Goal: Task Accomplishment & Management: Manage account settings

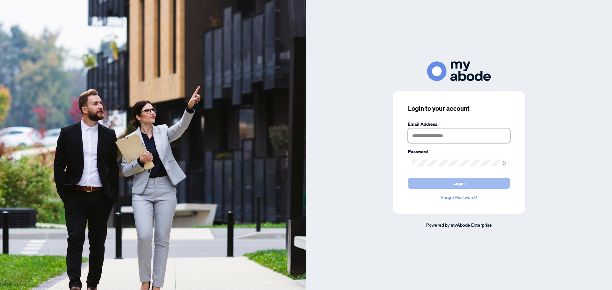
type input "**********"
click at [445, 188] on button "Login" at bounding box center [459, 183] width 102 height 11
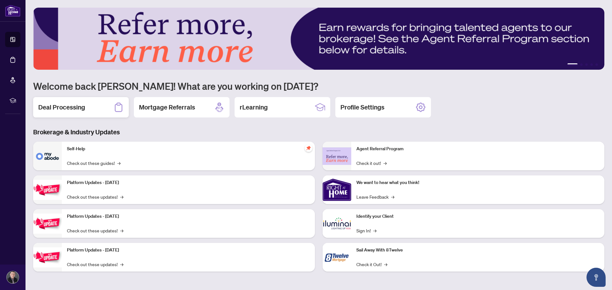
click at [63, 111] on h2 "Deal Processing" at bounding box center [61, 107] width 47 height 9
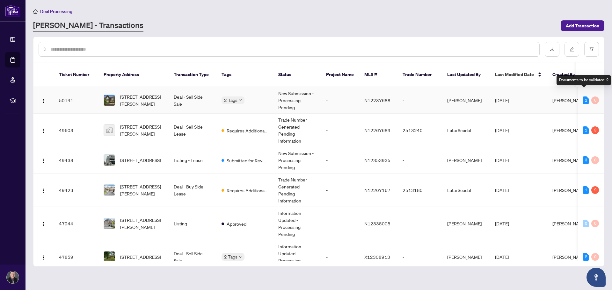
click at [585, 97] on div "2" at bounding box center [586, 101] width 6 height 8
click at [151, 93] on span "[STREET_ADDRESS][PERSON_NAME]" at bounding box center [141, 100] width 43 height 14
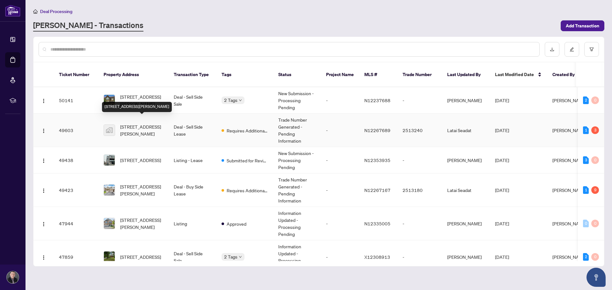
click at [143, 123] on span "[STREET_ADDRESS][PERSON_NAME]" at bounding box center [141, 130] width 43 height 14
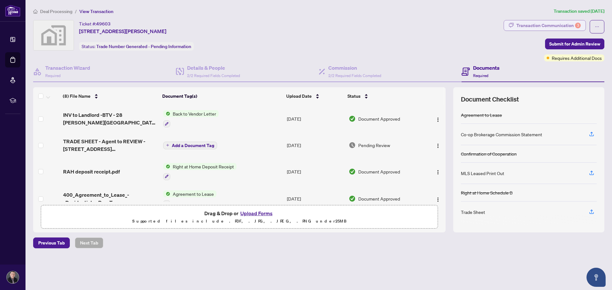
click at [554, 29] on div "Transaction Communication 3" at bounding box center [548, 25] width 64 height 10
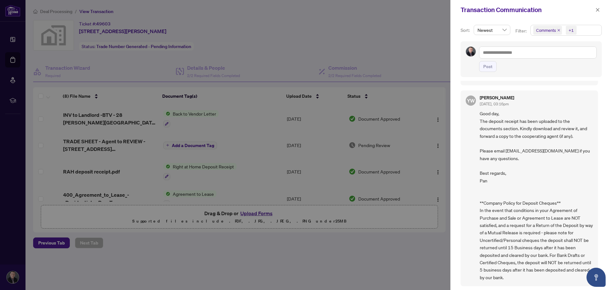
scroll to position [1, 0]
click at [354, 33] on div at bounding box center [306, 145] width 612 height 290
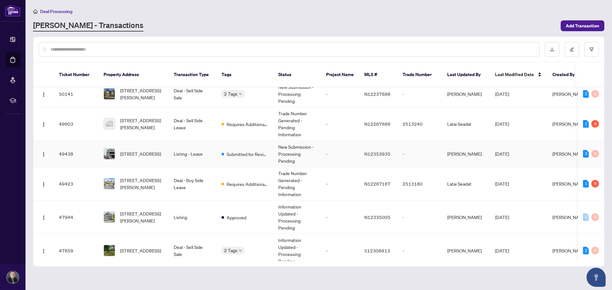
scroll to position [11, 0]
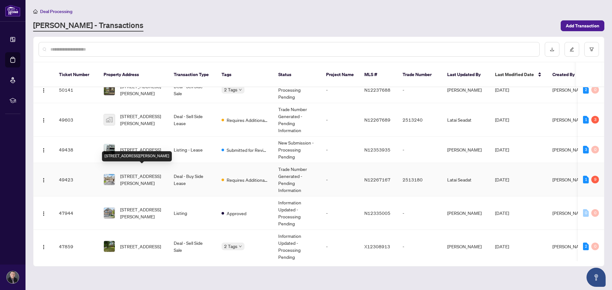
click at [155, 173] on span "[STREET_ADDRESS][PERSON_NAME]" at bounding box center [141, 180] width 43 height 14
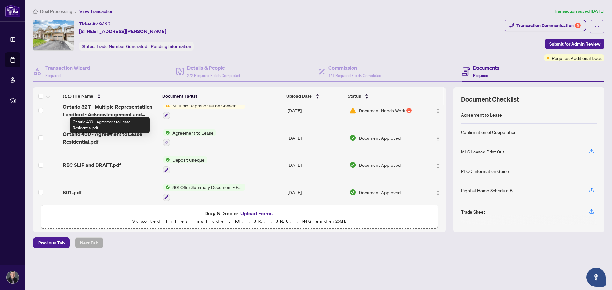
scroll to position [203, 0]
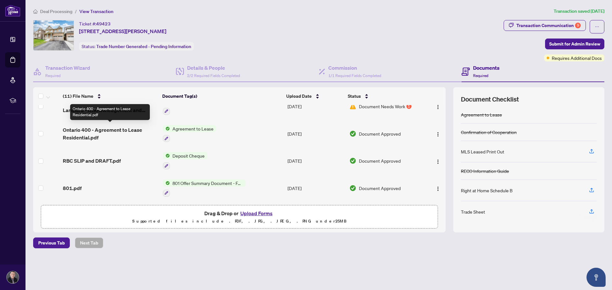
click at [113, 129] on span "Ontario 400 - Agreement to Lease Residential.pdf" at bounding box center [110, 133] width 95 height 15
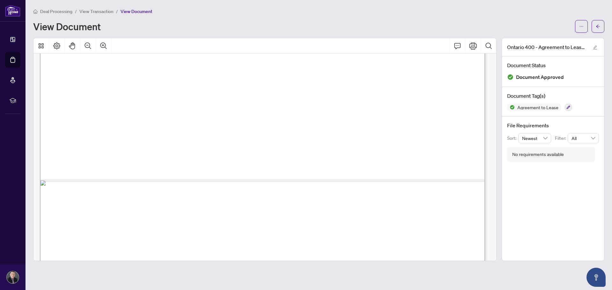
scroll to position [1524, 0]
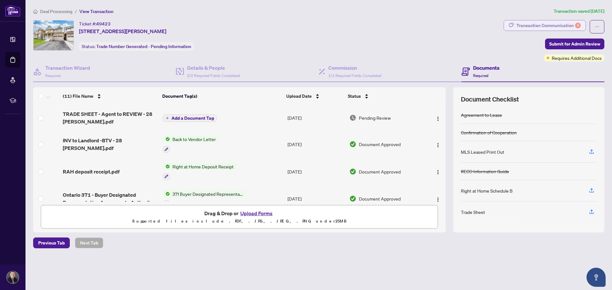
click at [564, 25] on div "Transaction Communication 9" at bounding box center [548, 25] width 64 height 10
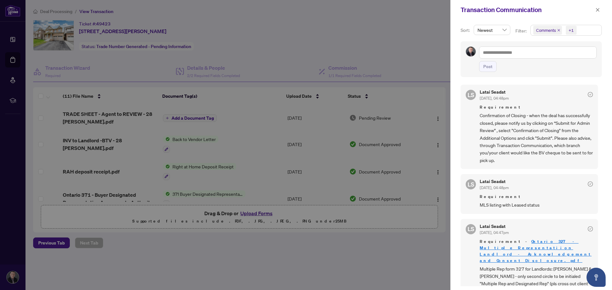
click at [387, 25] on div at bounding box center [306, 145] width 612 height 290
click at [282, 43] on div at bounding box center [306, 145] width 612 height 290
click at [592, 11] on div "Transaction Communication" at bounding box center [527, 10] width 133 height 10
click at [596, 11] on icon "close" at bounding box center [597, 10] width 4 height 4
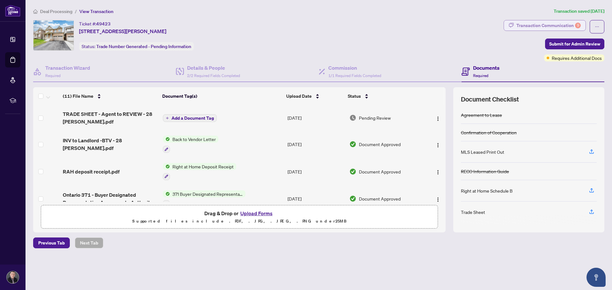
click at [571, 25] on div "Transaction Communication 9" at bounding box center [548, 25] width 64 height 10
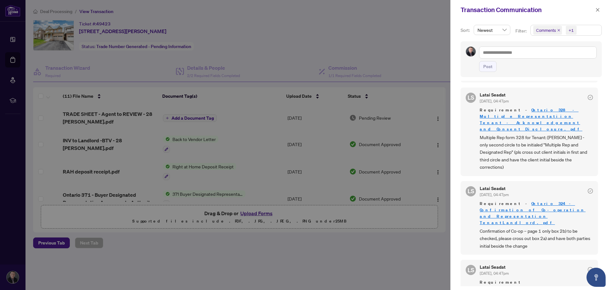
scroll to position [226, 0]
click at [292, 48] on div at bounding box center [306, 145] width 612 height 290
drag, startPoint x: 597, startPoint y: 12, endPoint x: 546, endPoint y: 21, distance: 51.7
click at [597, 12] on icon "close" at bounding box center [597, 10] width 4 height 4
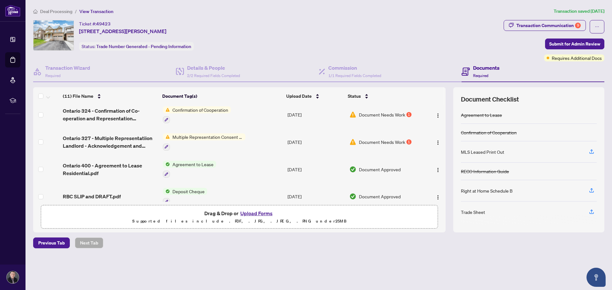
scroll to position [171, 0]
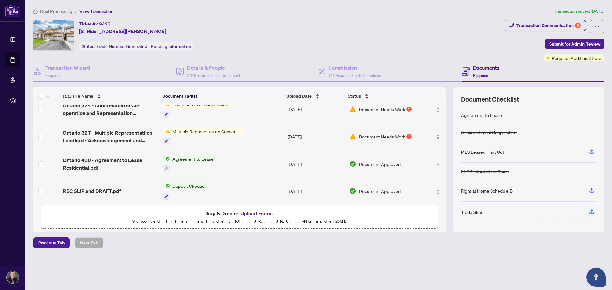
click at [198, 157] on span "Agreement to Lease" at bounding box center [193, 159] width 46 height 7
click at [201, 158] on span "Agreement to Lease" at bounding box center [193, 159] width 46 height 7
click at [187, 156] on span "Agreement to Lease" at bounding box center [193, 159] width 46 height 7
click at [106, 154] on td "Ontario 400 - Agreement to Lease Residential.pdf" at bounding box center [110, 163] width 100 height 27
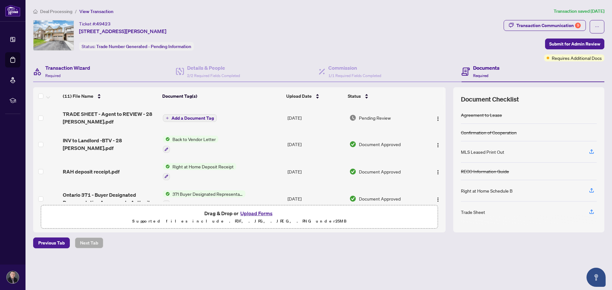
click at [92, 69] on div "Transaction Wizard Required" at bounding box center [104, 72] width 143 height 21
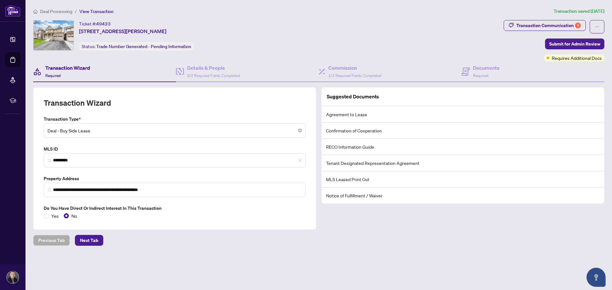
click at [96, 131] on span "Deal - Buy Side Lease" at bounding box center [174, 131] width 254 height 12
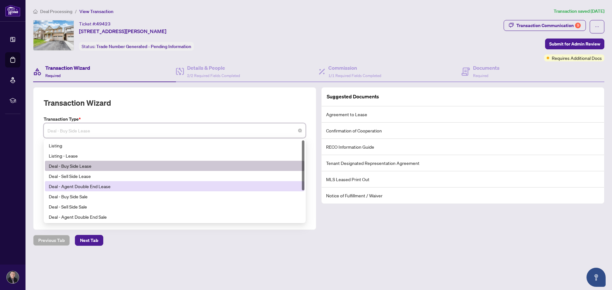
click at [104, 185] on div "Deal - Agent Double End Lease" at bounding box center [175, 186] width 252 height 7
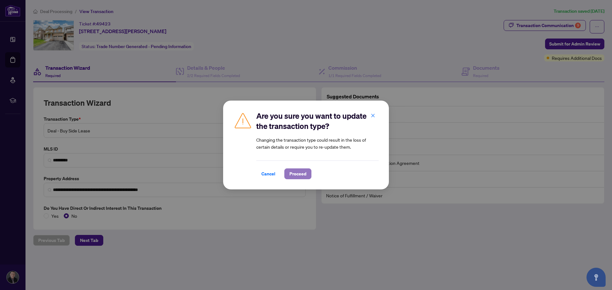
click at [291, 173] on span "Proceed" at bounding box center [297, 174] width 17 height 10
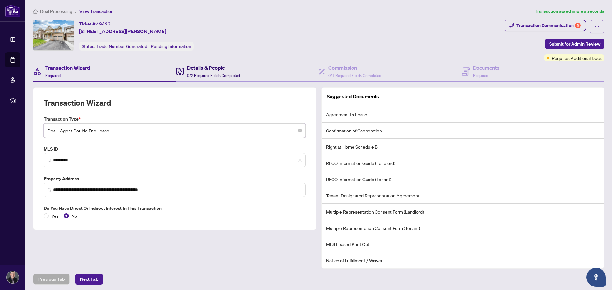
click at [208, 68] on h4 "Details & People" at bounding box center [213, 68] width 53 height 8
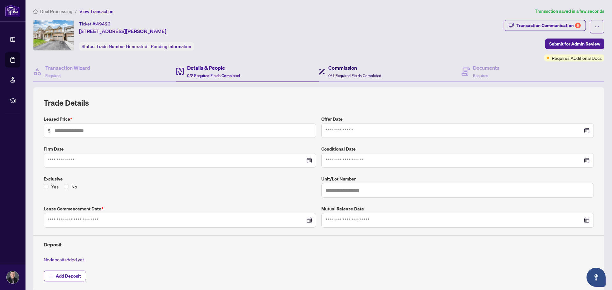
click at [333, 71] on h4 "Commission" at bounding box center [354, 68] width 53 height 8
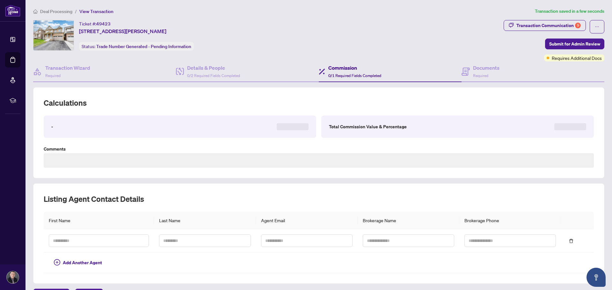
type textarea "**********"
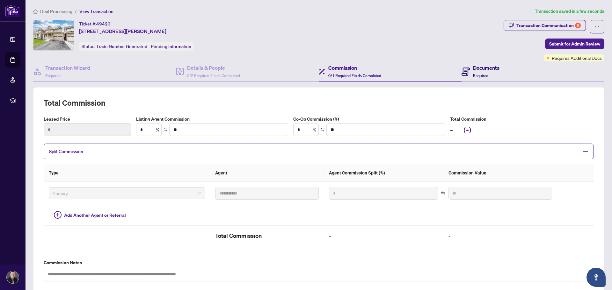
click at [477, 72] on div "Documents Required" at bounding box center [486, 71] width 26 height 15
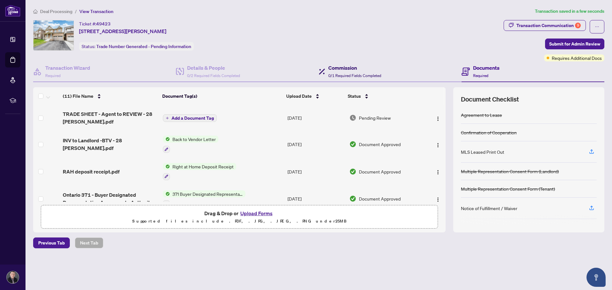
click at [347, 72] on div "Commission 0/1 Required Fields Completed" at bounding box center [354, 71] width 53 height 15
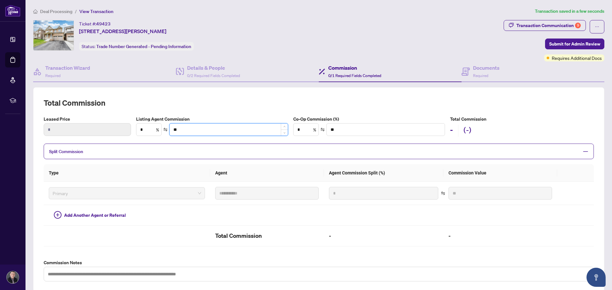
click at [200, 128] on input "**" at bounding box center [229, 130] width 118 height 12
type input "****"
click at [238, 109] on div "**********" at bounding box center [319, 190] width 550 height 184
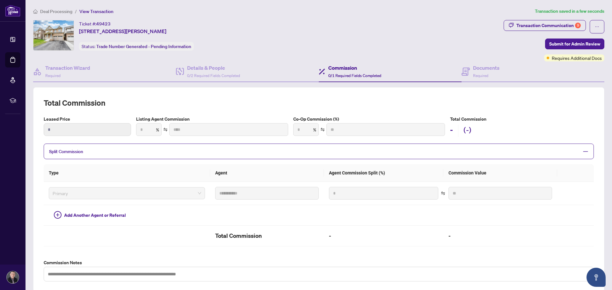
type input "****"
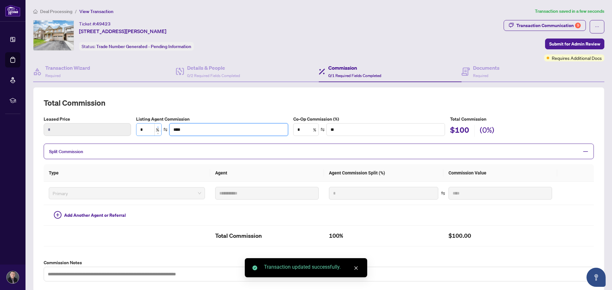
drag, startPoint x: 223, startPoint y: 127, endPoint x: 156, endPoint y: 128, distance: 66.9
click at [156, 128] on div "* % ****" at bounding box center [212, 129] width 152 height 13
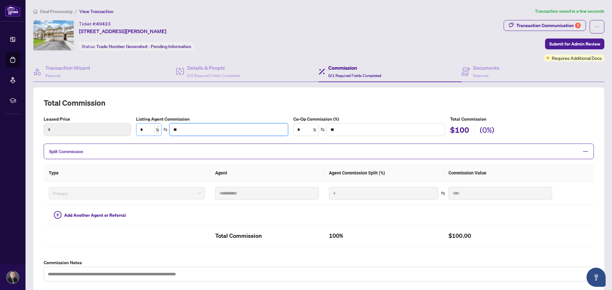
type input "**"
click at [146, 132] on input "*" at bounding box center [148, 130] width 25 height 12
type input "**"
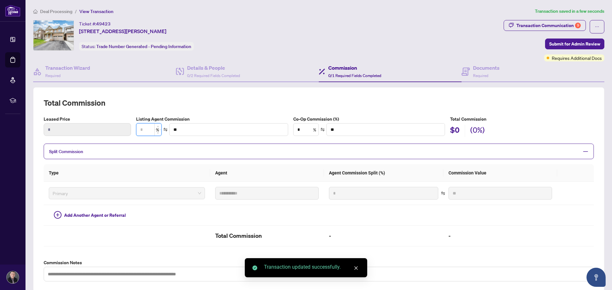
click at [146, 132] on input at bounding box center [148, 130] width 25 height 12
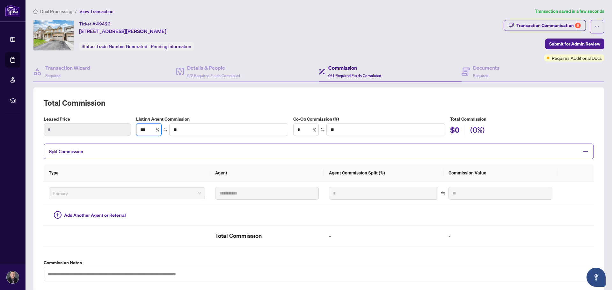
type input "***"
click at [293, 100] on h2 "Total Commission" at bounding box center [319, 103] width 550 height 10
type input "***"
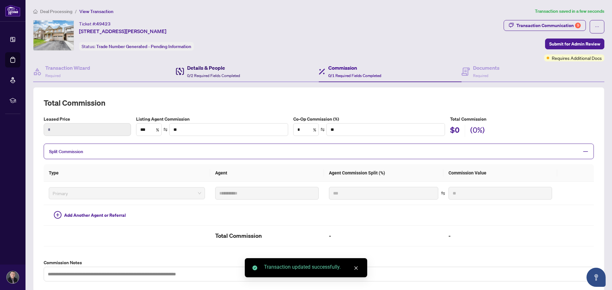
click at [206, 71] on h4 "Details & People" at bounding box center [213, 68] width 53 height 8
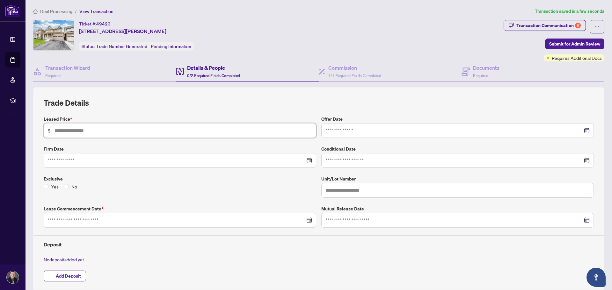
click at [104, 130] on input "text" at bounding box center [184, 130] width 258 height 7
type input "*****"
click at [357, 132] on input at bounding box center [453, 130] width 257 height 7
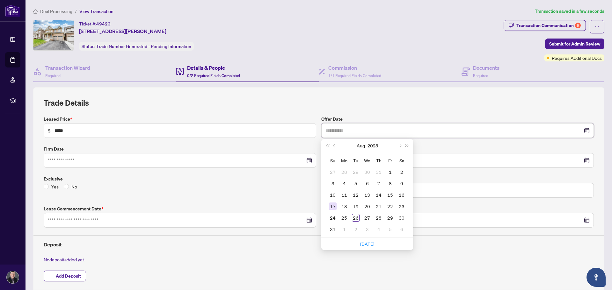
type input "**********"
click at [331, 203] on div "17" at bounding box center [333, 207] width 8 height 8
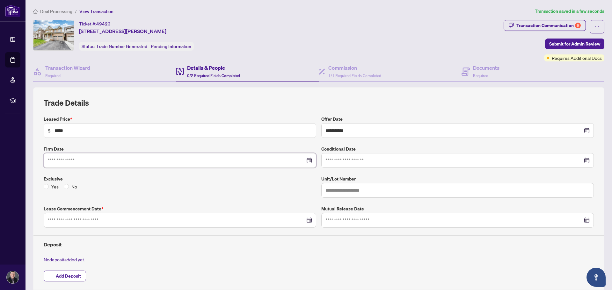
click at [182, 164] on input at bounding box center [176, 160] width 257 height 7
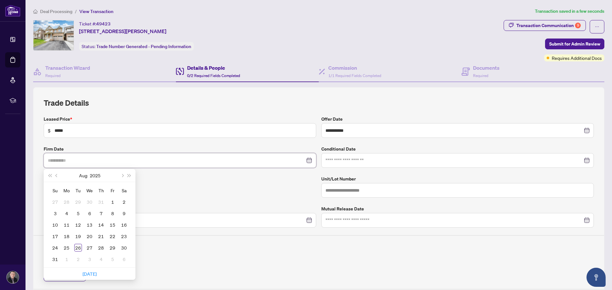
type input "**********"
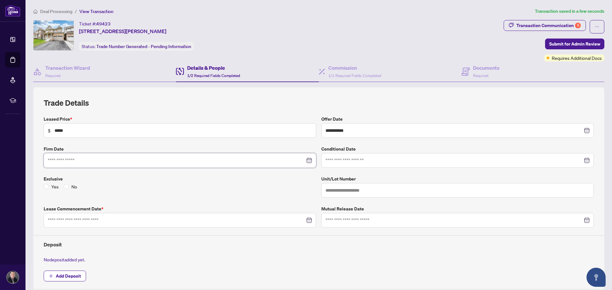
click at [83, 158] on input at bounding box center [176, 160] width 257 height 7
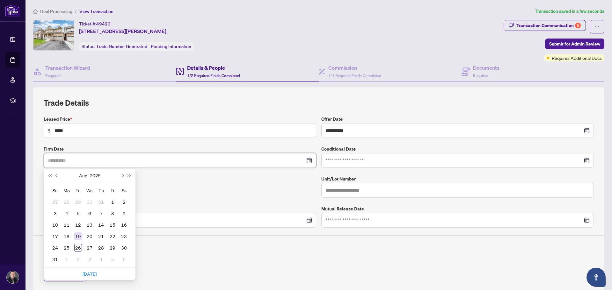
type input "**********"
click at [77, 235] on div "19" at bounding box center [78, 237] width 8 height 8
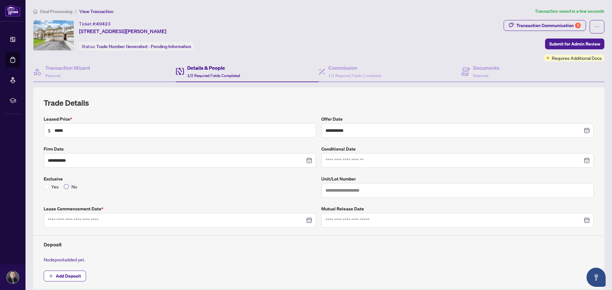
click at [69, 186] on span "No" at bounding box center [74, 186] width 11 height 7
click at [120, 221] on input at bounding box center [176, 220] width 257 height 7
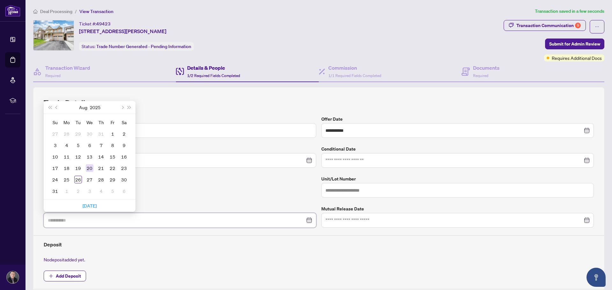
type input "**********"
click at [88, 169] on div "20" at bounding box center [90, 168] width 8 height 8
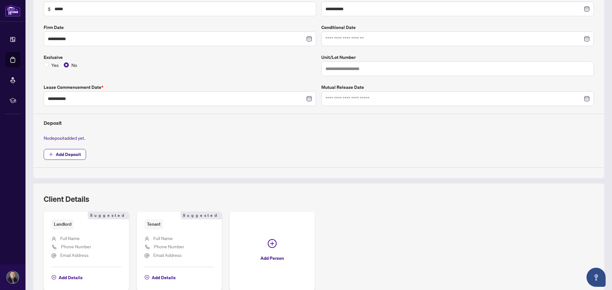
scroll to position [122, 0]
click at [70, 155] on span "Add Deposit" at bounding box center [68, 154] width 25 height 10
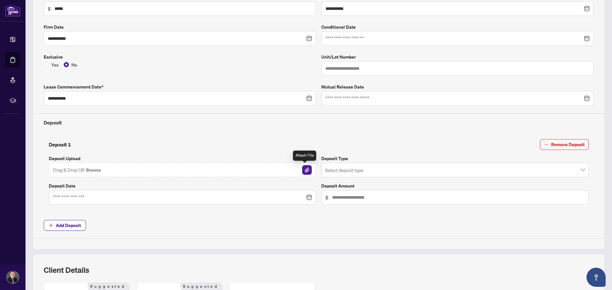
click at [307, 171] on img "button" at bounding box center [307, 170] width 10 height 10
click at [100, 199] on input at bounding box center [179, 197] width 252 height 7
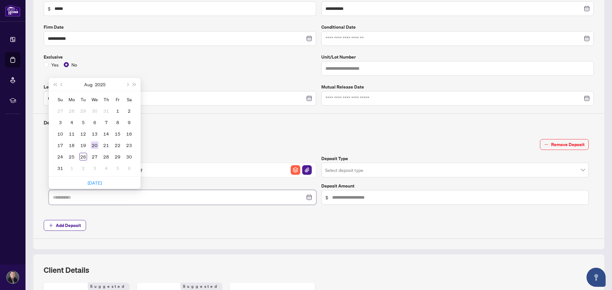
type input "**********"
click at [95, 142] on div "20" at bounding box center [95, 146] width 8 height 8
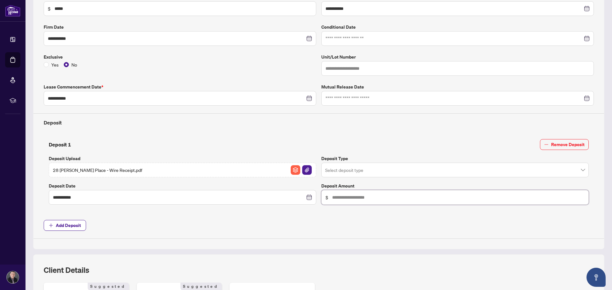
click at [344, 199] on input "text" at bounding box center [458, 197] width 252 height 7
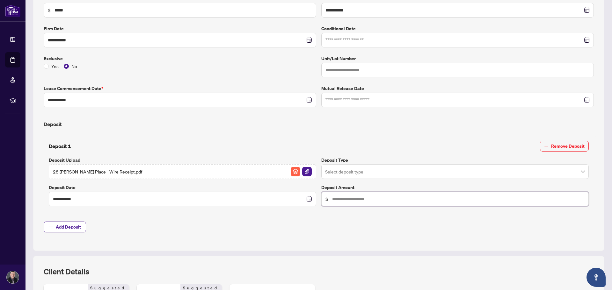
scroll to position [175, 0]
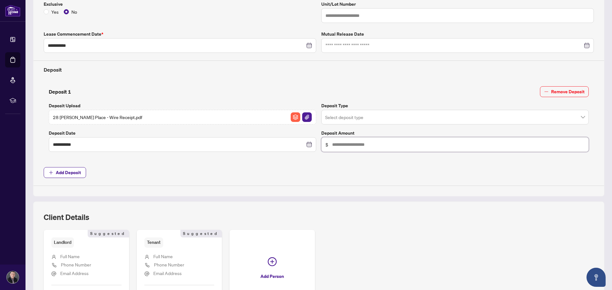
click at [348, 145] on input "text" at bounding box center [458, 144] width 252 height 7
type input "******"
click at [361, 118] on input "search" at bounding box center [452, 118] width 254 height 14
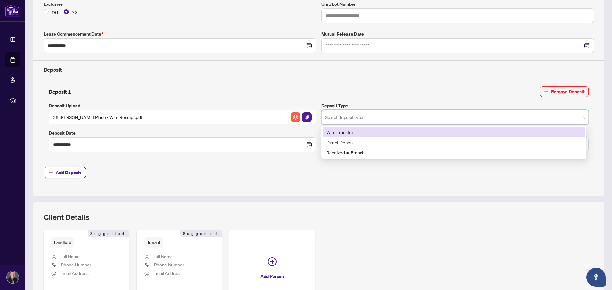
click at [353, 134] on div "Wire Transfer" at bounding box center [453, 132] width 255 height 7
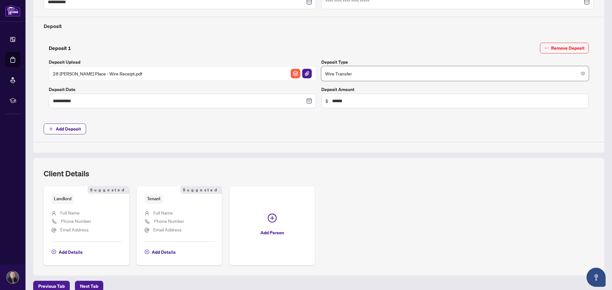
scroll to position [250, 0]
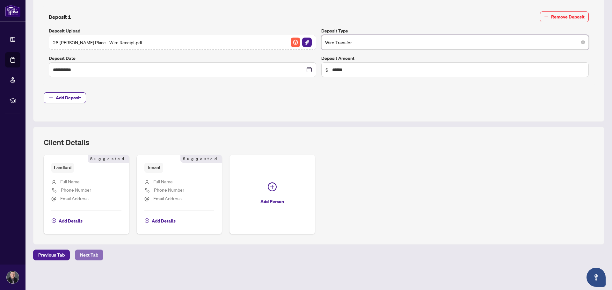
click at [94, 259] on span "Next Tab" at bounding box center [89, 255] width 18 height 10
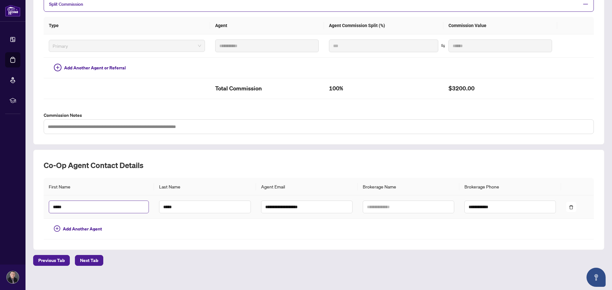
scroll to position [153, 0]
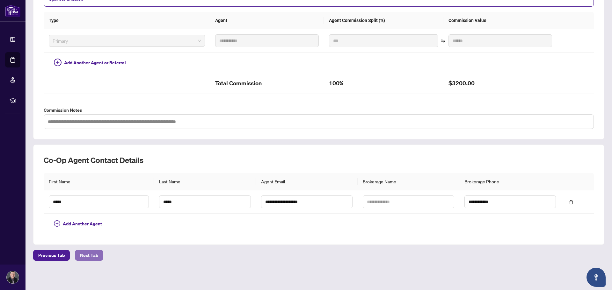
click at [97, 251] on span "Next Tab" at bounding box center [89, 256] width 18 height 10
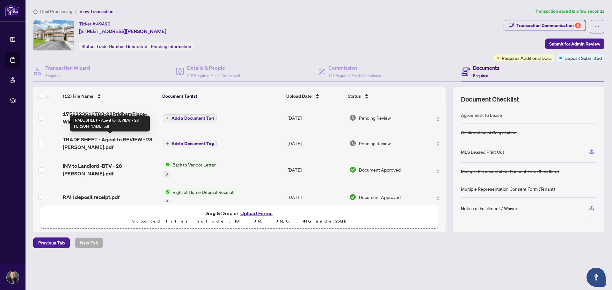
click at [85, 142] on span "TRADE SHEET - Agent to REVIEW - 28 [PERSON_NAME].pdf" at bounding box center [110, 143] width 95 height 15
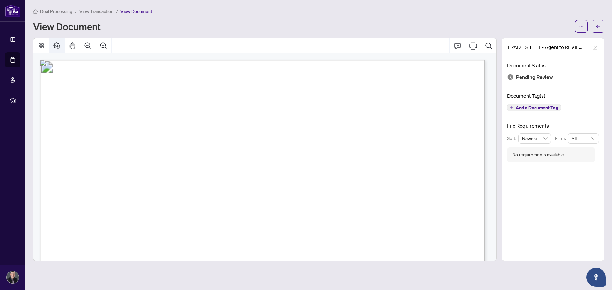
click at [60, 43] on icon "Page Layout" at bounding box center [57, 46] width 8 height 8
click at [460, 45] on icon "Comment" at bounding box center [458, 46] width 8 height 8
click at [458, 45] on icon "Comment" at bounding box center [458, 46] width 8 height 8
click at [580, 27] on icon "ellipsis" at bounding box center [581, 26] width 4 height 4
click at [547, 39] on span "Download" at bounding box center [558, 40] width 48 height 7
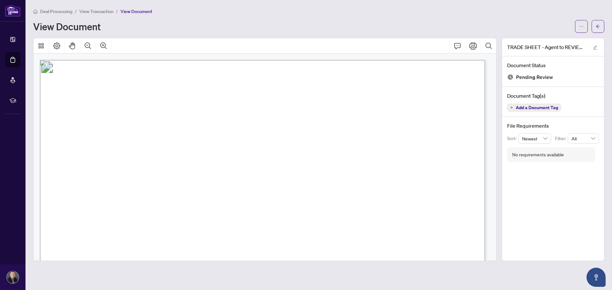
click at [93, 9] on span "View Transaction" at bounding box center [96, 12] width 34 height 6
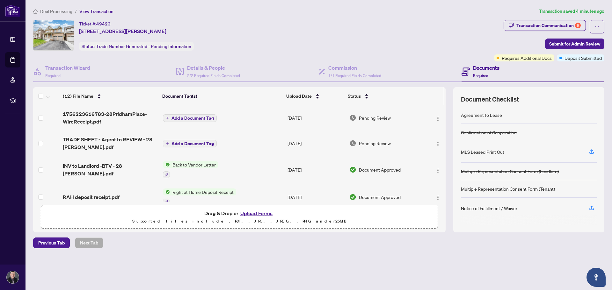
click at [256, 216] on button "Upload Forms" at bounding box center [256, 213] width 36 height 8
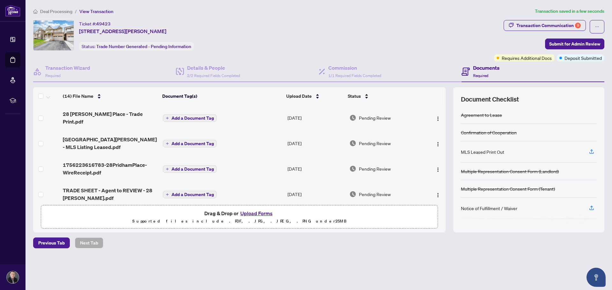
click at [188, 141] on button "Add a Document Tag" at bounding box center [190, 144] width 54 height 8
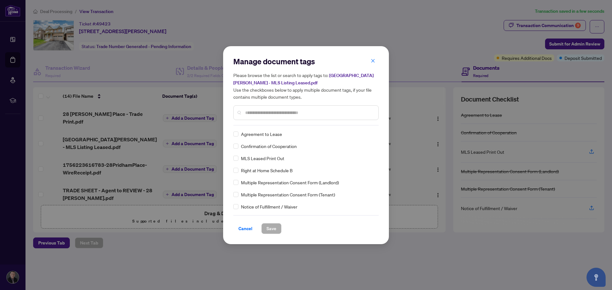
click at [252, 113] on input "text" at bounding box center [309, 112] width 128 height 7
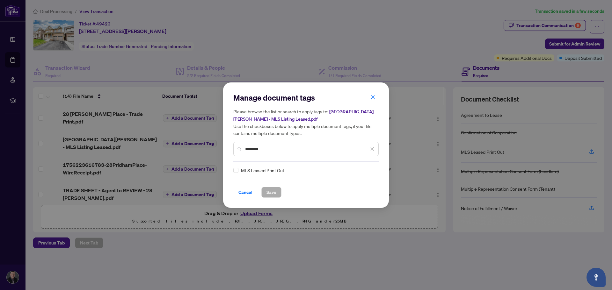
type input "********"
click at [239, 171] on div "MLS Leased Print Out" at bounding box center [304, 170] width 142 height 7
click at [279, 196] on button "Save" at bounding box center [271, 192] width 20 height 11
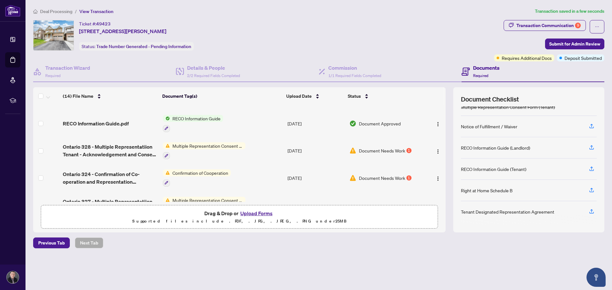
scroll to position [181, 0]
click at [433, 146] on button "button" at bounding box center [438, 151] width 10 height 10
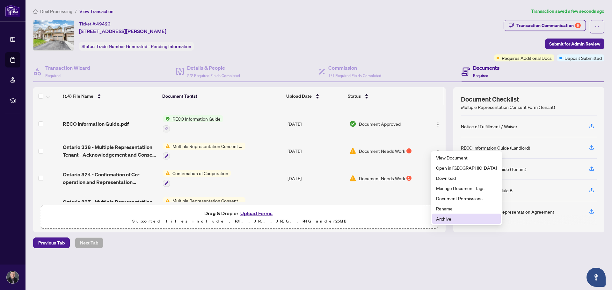
click at [448, 215] on li "Archive" at bounding box center [466, 219] width 69 height 10
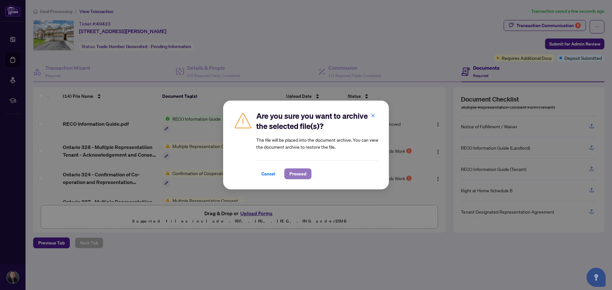
click at [304, 173] on span "Proceed" at bounding box center [297, 174] width 17 height 10
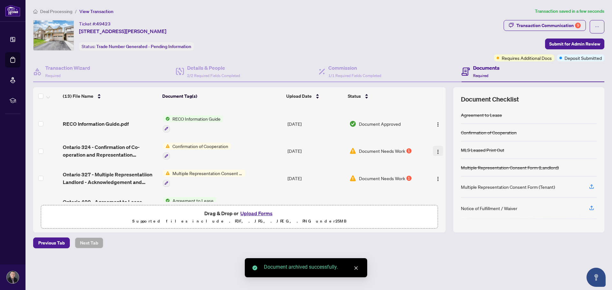
click at [436, 150] on img "button" at bounding box center [437, 152] width 5 height 5
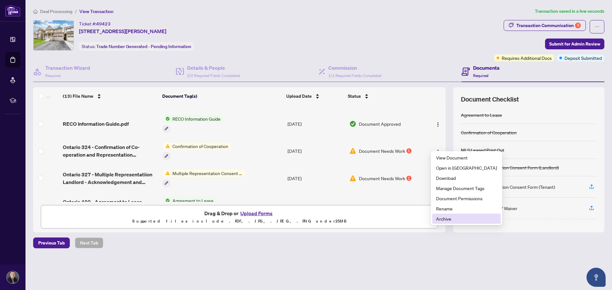
click at [452, 216] on span "Archive" at bounding box center [466, 218] width 61 height 7
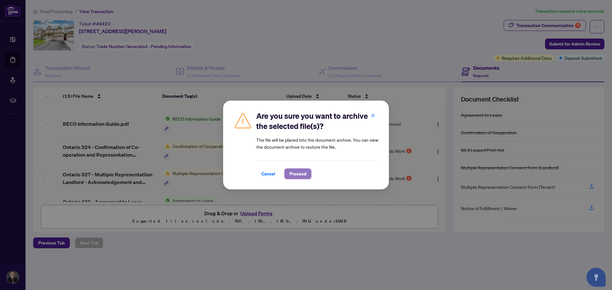
click at [299, 169] on span "Proceed" at bounding box center [297, 174] width 17 height 10
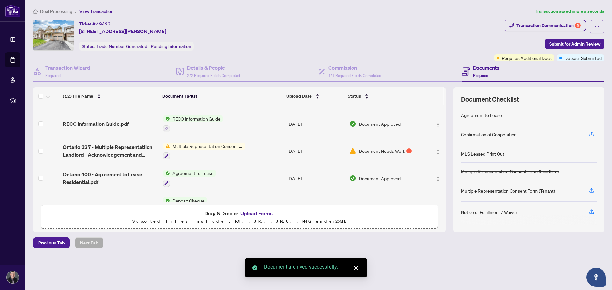
click at [435, 150] on img "button" at bounding box center [437, 152] width 5 height 5
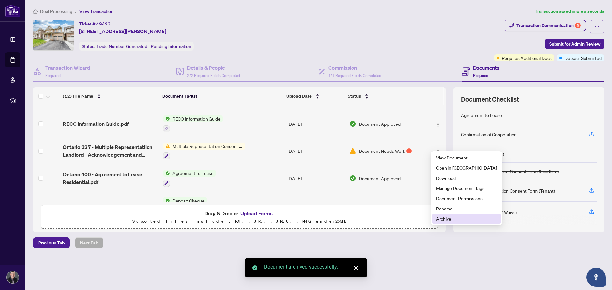
click at [444, 221] on span "Archive" at bounding box center [466, 218] width 61 height 7
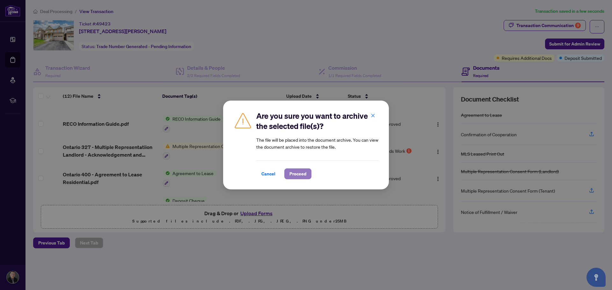
click at [293, 172] on span "Proceed" at bounding box center [297, 174] width 17 height 10
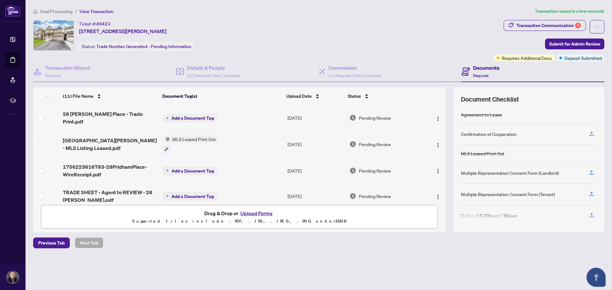
scroll to position [0, 0]
click at [192, 118] on span "Add a Document Tag" at bounding box center [192, 118] width 42 height 4
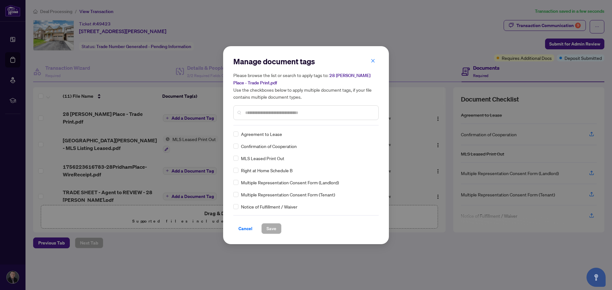
click at [289, 122] on div "Manage document tags Please browse the list or search to apply tags to: [STREET…" at bounding box center [305, 90] width 145 height 69
click at [291, 114] on input "text" at bounding box center [309, 112] width 128 height 7
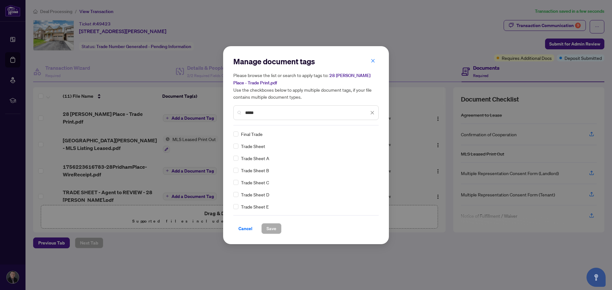
type input "*****"
click at [276, 227] on span "Save" at bounding box center [271, 229] width 10 height 10
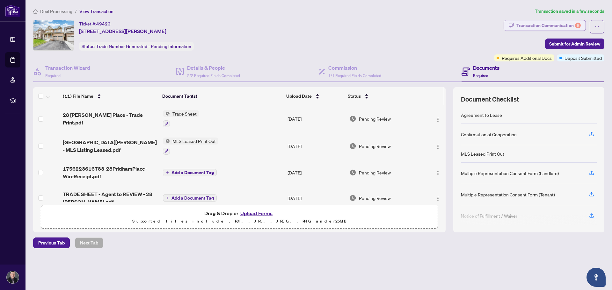
click at [565, 26] on div "Transaction Communication 9" at bounding box center [548, 25] width 64 height 10
type textarea "**********"
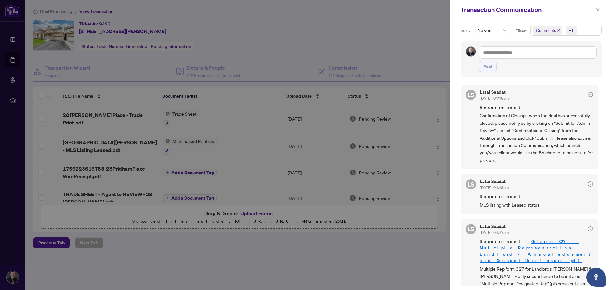
click at [411, 25] on div at bounding box center [306, 145] width 612 height 290
click at [595, 11] on icon "close" at bounding box center [597, 10] width 4 height 4
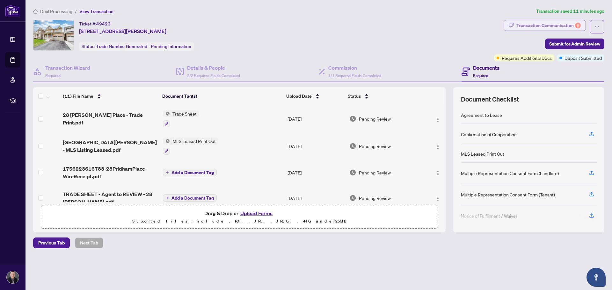
click at [547, 28] on div "Transaction Communication 9" at bounding box center [548, 25] width 64 height 10
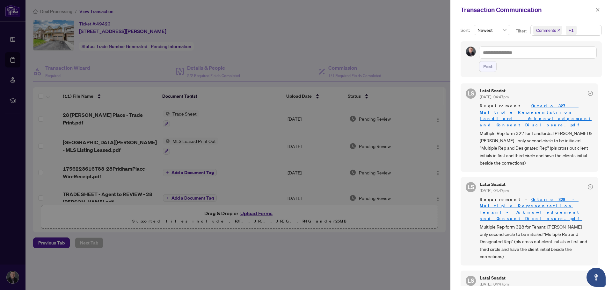
scroll to position [136, 0]
click at [369, 39] on div at bounding box center [306, 145] width 612 height 290
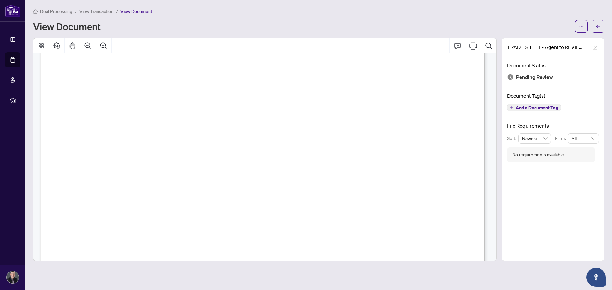
scroll to position [56, 0]
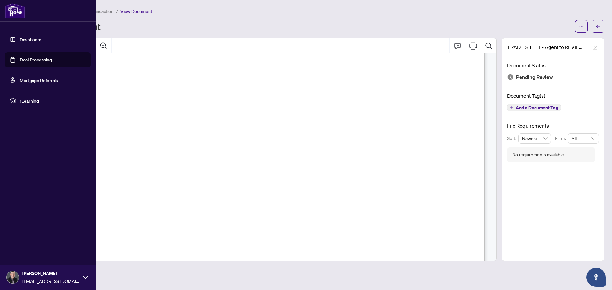
click at [34, 37] on link "Dashboard" at bounding box center [31, 40] width 22 height 6
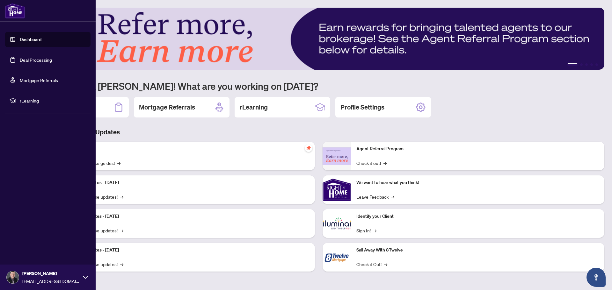
click at [33, 60] on link "Deal Processing" at bounding box center [36, 60] width 32 height 6
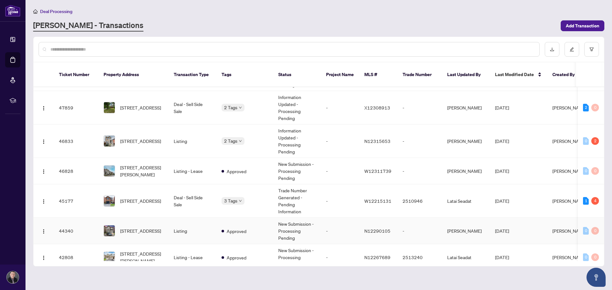
scroll to position [149, 0]
click at [150, 200] on span "[STREET_ADDRESS]" at bounding box center [140, 201] width 41 height 7
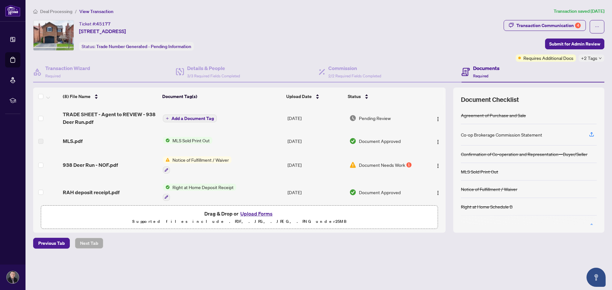
click at [401, 164] on span "Document Needs Work" at bounding box center [382, 165] width 46 height 7
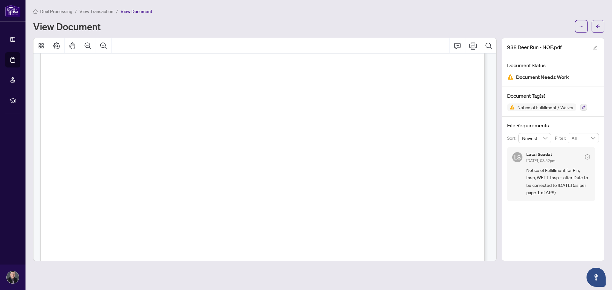
scroll to position [245, 0]
click at [535, 117] on div "File Requirements Sort: Newest Filter: All [PERSON_NAME] Seadat [DATE], 03:52pm…" at bounding box center [553, 162] width 102 height 90
click at [539, 107] on span "Notice of Fulfillment / Waiver" at bounding box center [546, 107] width 62 height 4
click at [517, 79] on span "Document Needs Work" at bounding box center [542, 77] width 53 height 9
click at [534, 78] on span "Document Needs Work" at bounding box center [542, 77] width 53 height 9
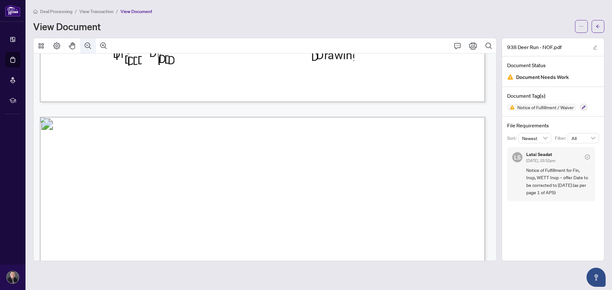
scroll to position [527, 0]
